Goal: Check status: Check status

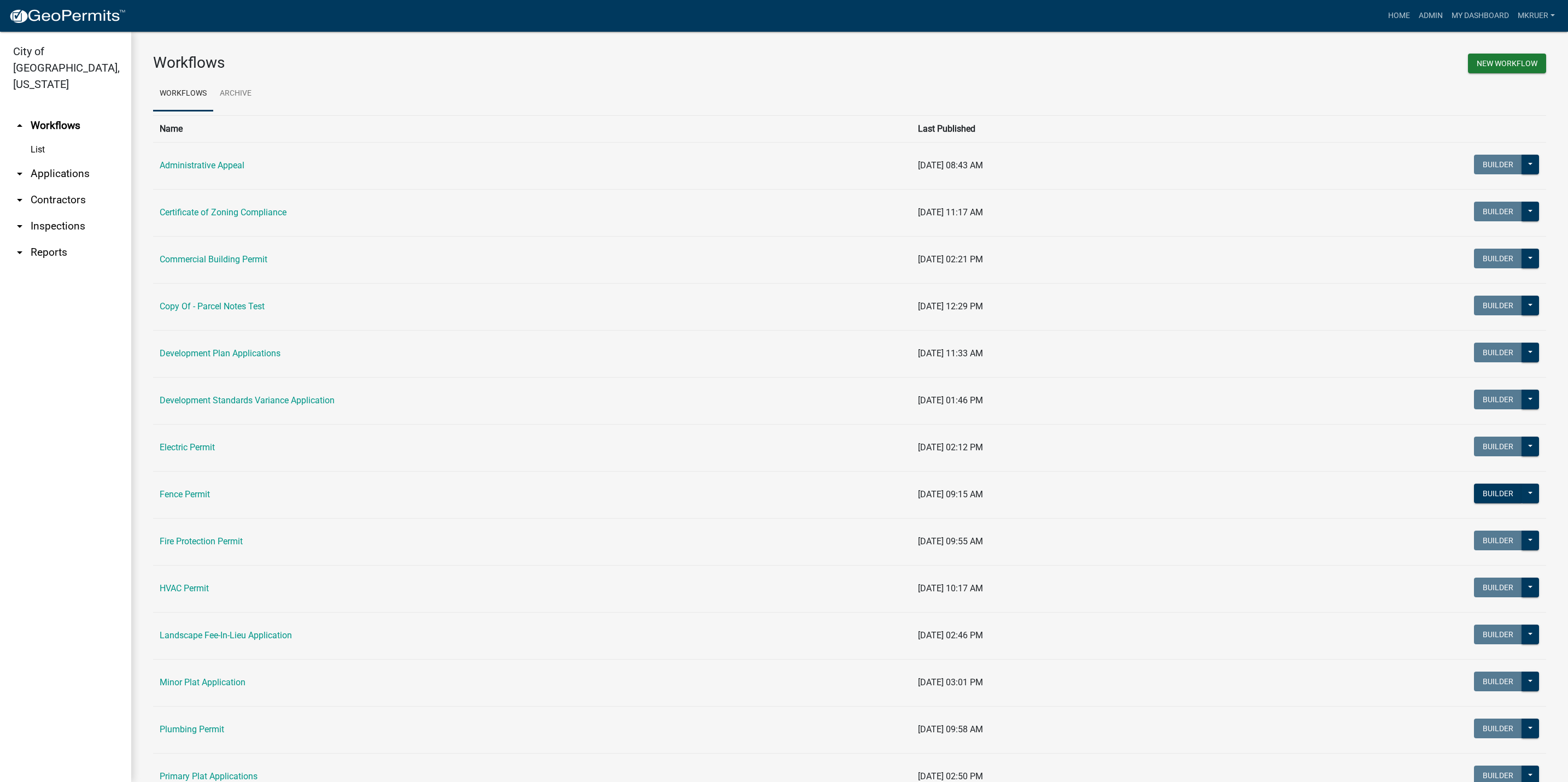
click at [52, 213] on link "arrow_drop_down Inspections" at bounding box center [66, 226] width 131 height 26
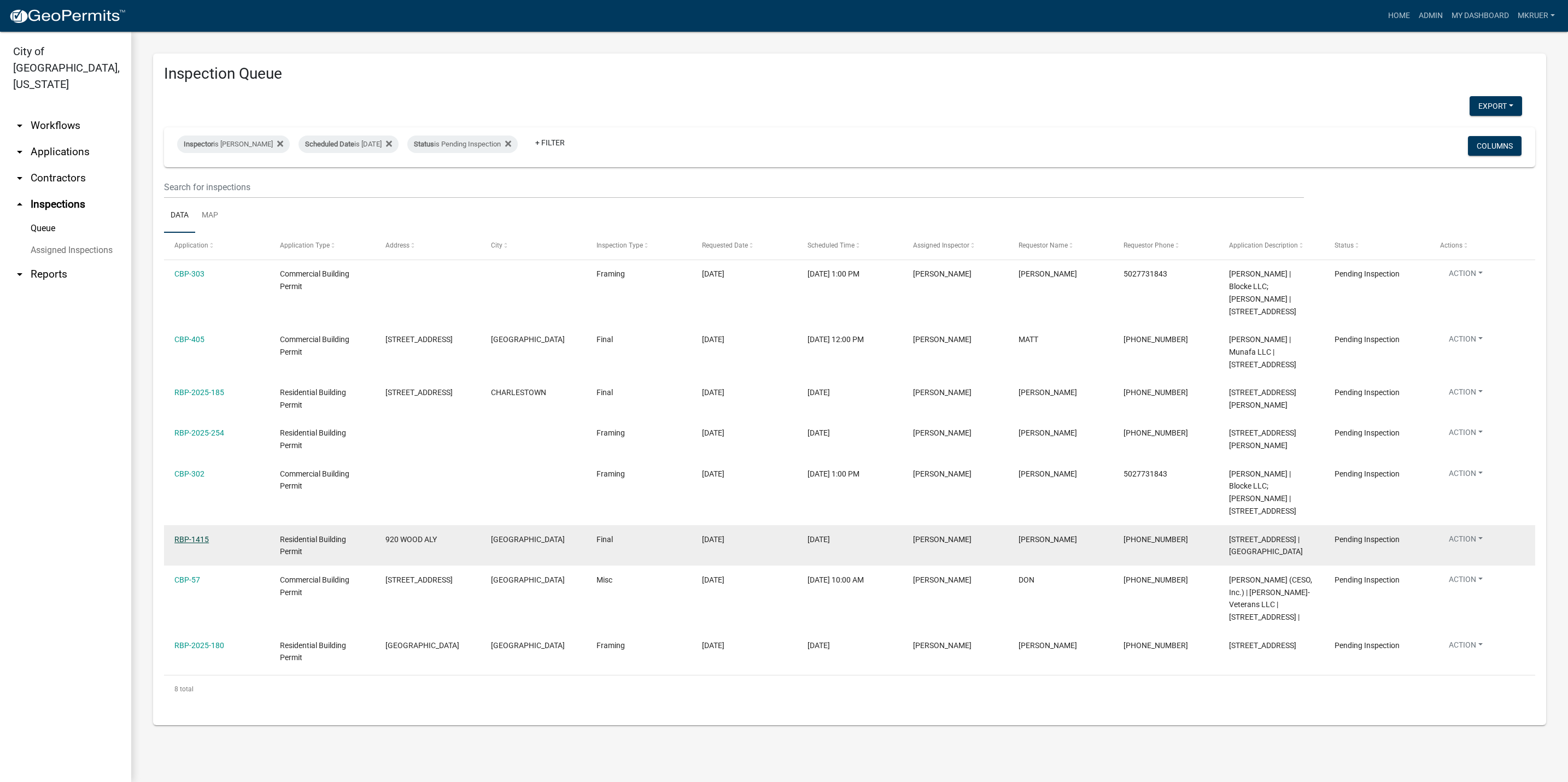
click at [185, 537] on link "RBP-1415" at bounding box center [192, 539] width 35 height 9
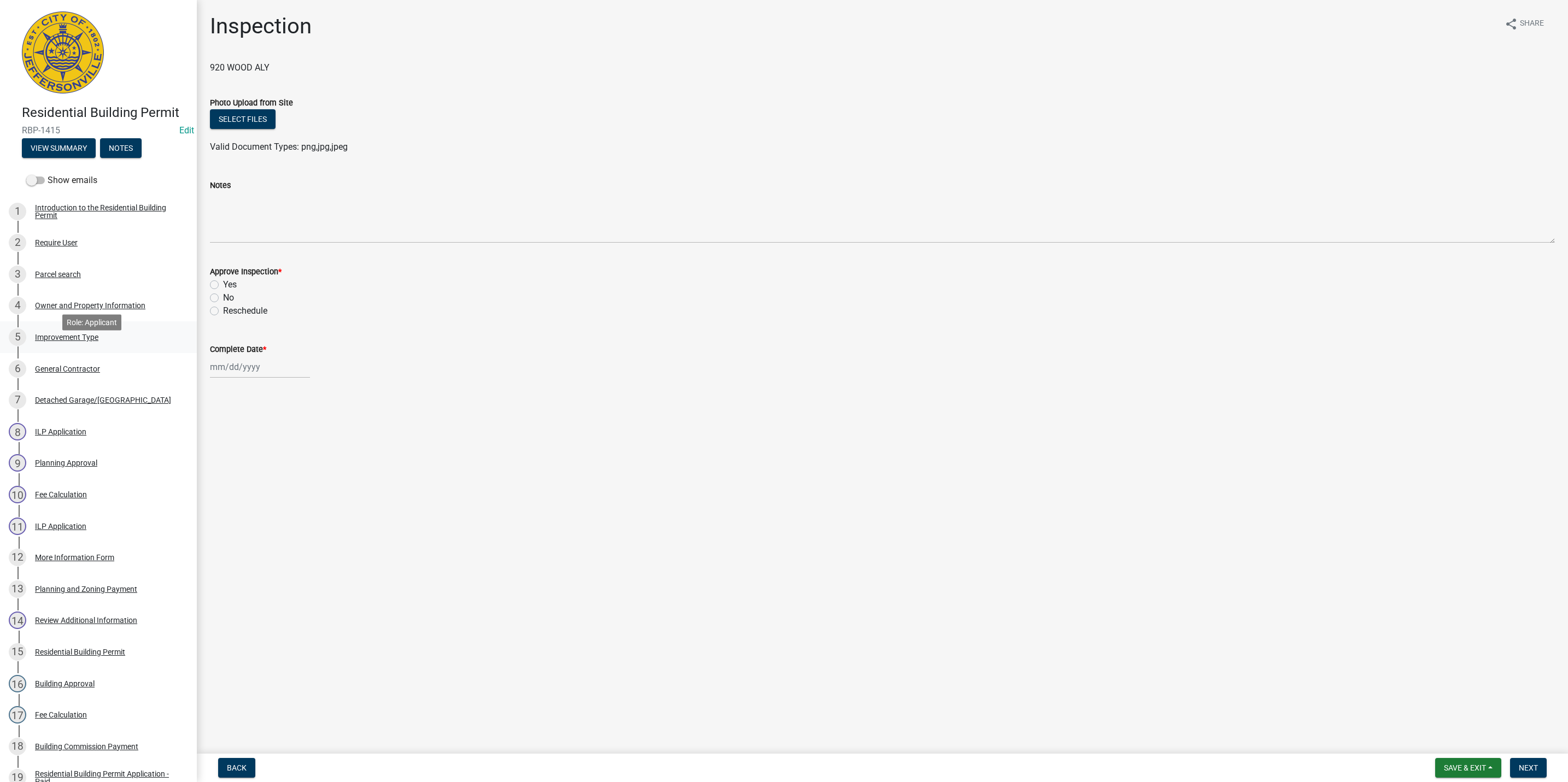
click at [54, 341] on div "Improvement Type" at bounding box center [66, 337] width 63 height 8
